Goal: Contribute content: Contribute content

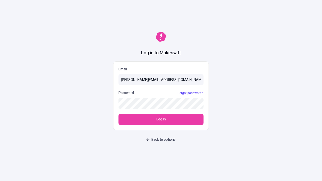
type input "[PERSON_NAME][EMAIL_ADDRESS][DOMAIN_NAME]"
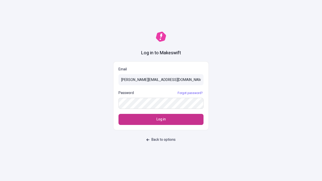
click at [161, 119] on span "Log in" at bounding box center [160, 120] width 9 height 6
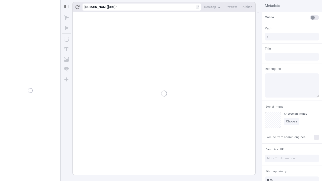
type input "/deep-link-tenuis"
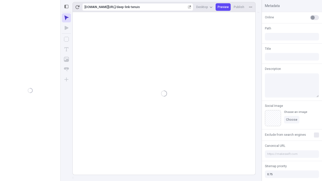
type input "/deep-link-tenuis"
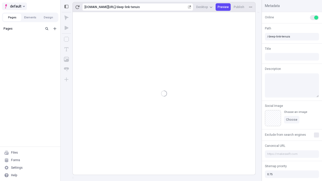
click at [14, 6] on span "default" at bounding box center [15, 6] width 11 height 6
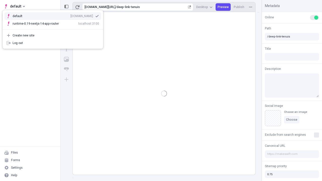
click at [70, 15] on div "[DOMAIN_NAME]" at bounding box center [81, 16] width 23 height 4
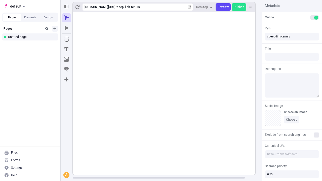
click at [55, 29] on icon "Add new" at bounding box center [54, 28] width 3 height 3
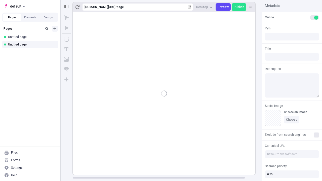
type input "/page"
click at [66, 39] on icon "Box" at bounding box center [66, 39] width 5 height 5
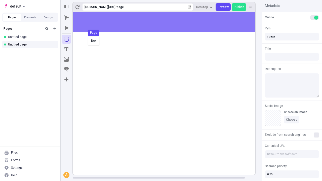
click at [169, 22] on div "Box Page" at bounding box center [161, 90] width 322 height 181
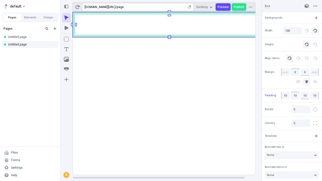
click at [66, 59] on icon "Image" at bounding box center [66, 59] width 5 height 5
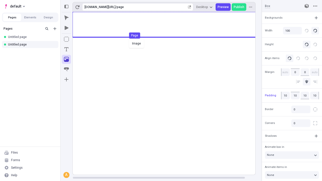
click at [169, 25] on div "Image Page" at bounding box center [161, 90] width 322 height 181
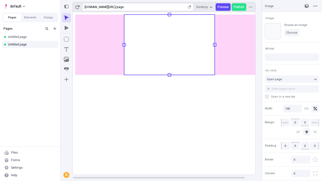
click at [66, 49] on icon "Text" at bounding box center [66, 49] width 4 height 4
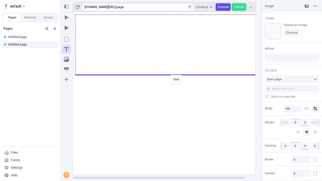
click at [169, 74] on div "Text" at bounding box center [161, 90] width 322 height 181
click at [169, 82] on rect at bounding box center [169, 93] width 193 height 163
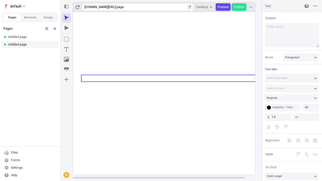
type textarea "Hello, world!"
click at [66, 59] on icon "Image" at bounding box center [66, 59] width 5 height 5
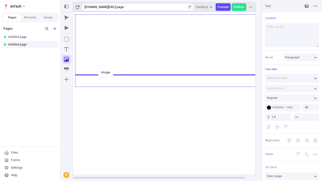
click at [169, 86] on div "Image" at bounding box center [161, 90] width 322 height 181
